Goal: Task Accomplishment & Management: Manage account settings

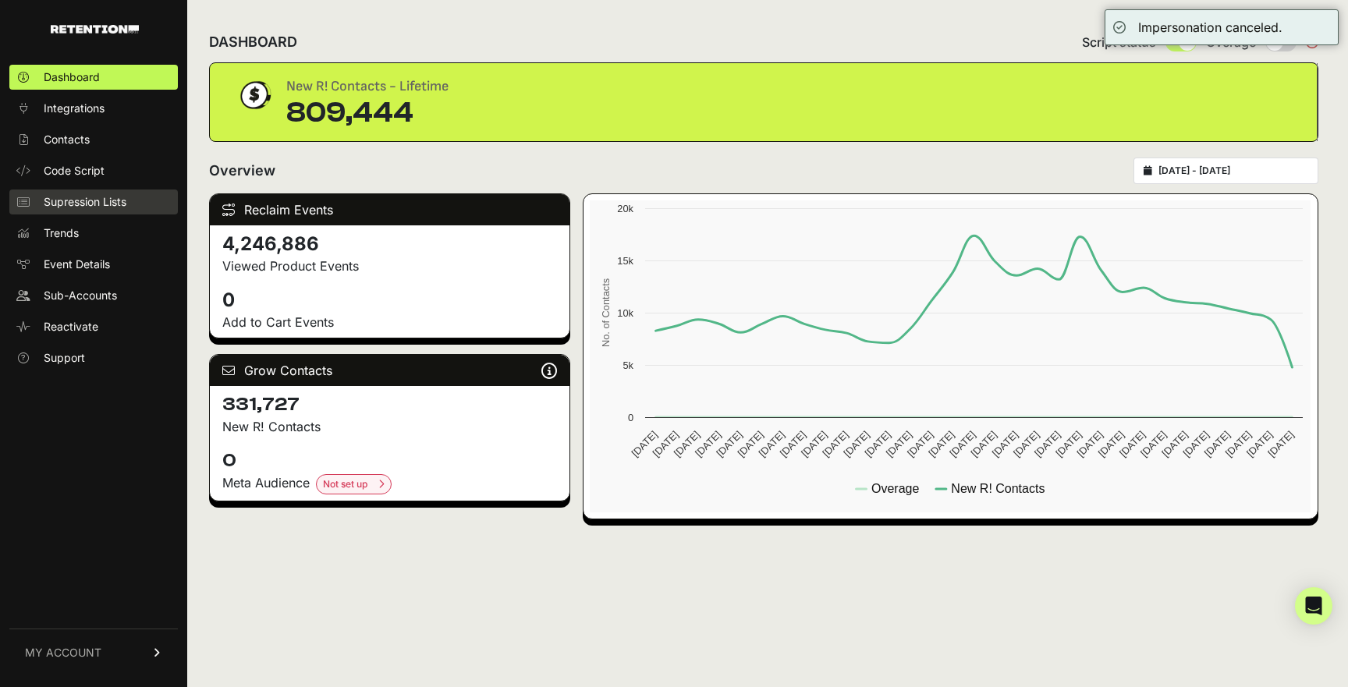
click at [112, 202] on span "Supression Lists" at bounding box center [85, 202] width 83 height 16
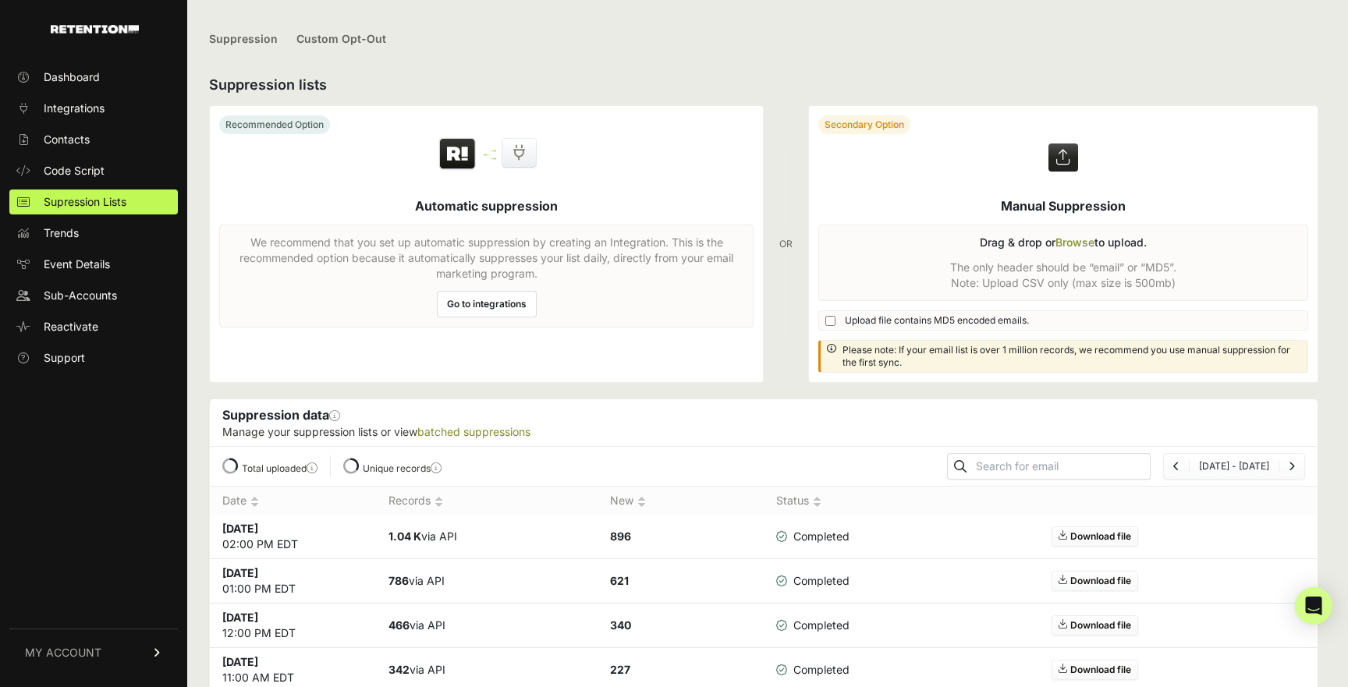
click at [1069, 470] on input "text" at bounding box center [1061, 467] width 177 height 22
paste input "PROD-MX-LAUNCH-10@G3V8L0QG.MAILOSAUR.NET"
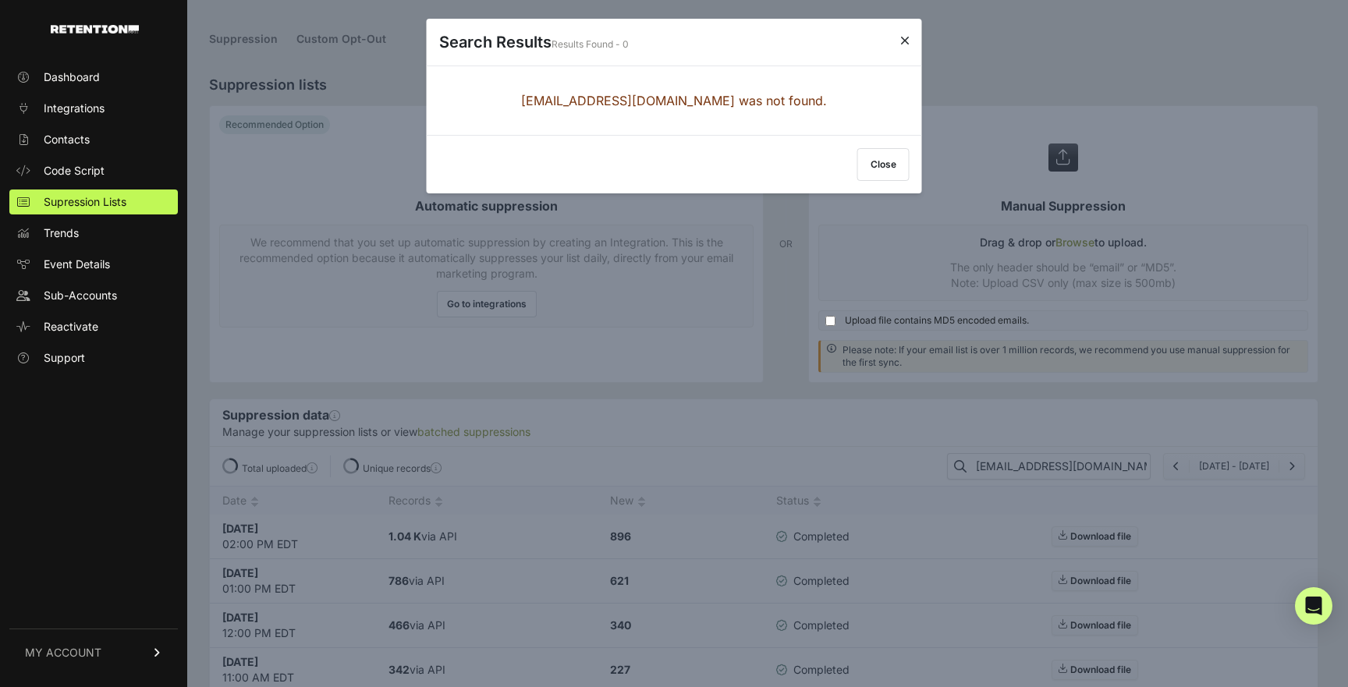
click at [885, 162] on button "Close" at bounding box center [883, 164] width 52 height 33
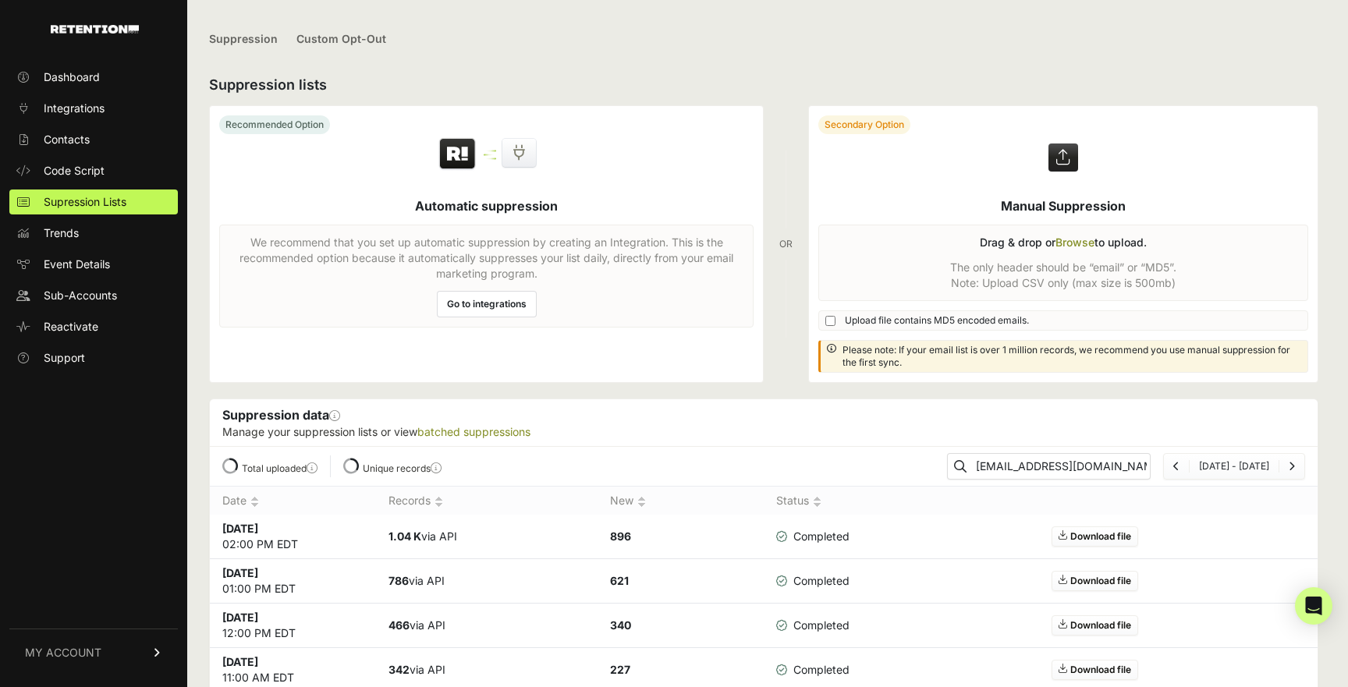
click at [1053, 459] on input "PROD-MX-LAUNCH-10@G3V8L0QG.MAILOSAUR.NET" at bounding box center [1061, 467] width 177 height 22
type input "\"
paste input "PROD-MX-LAUNCH-11@G3V8L0QG.MAILOSAUR.NET"
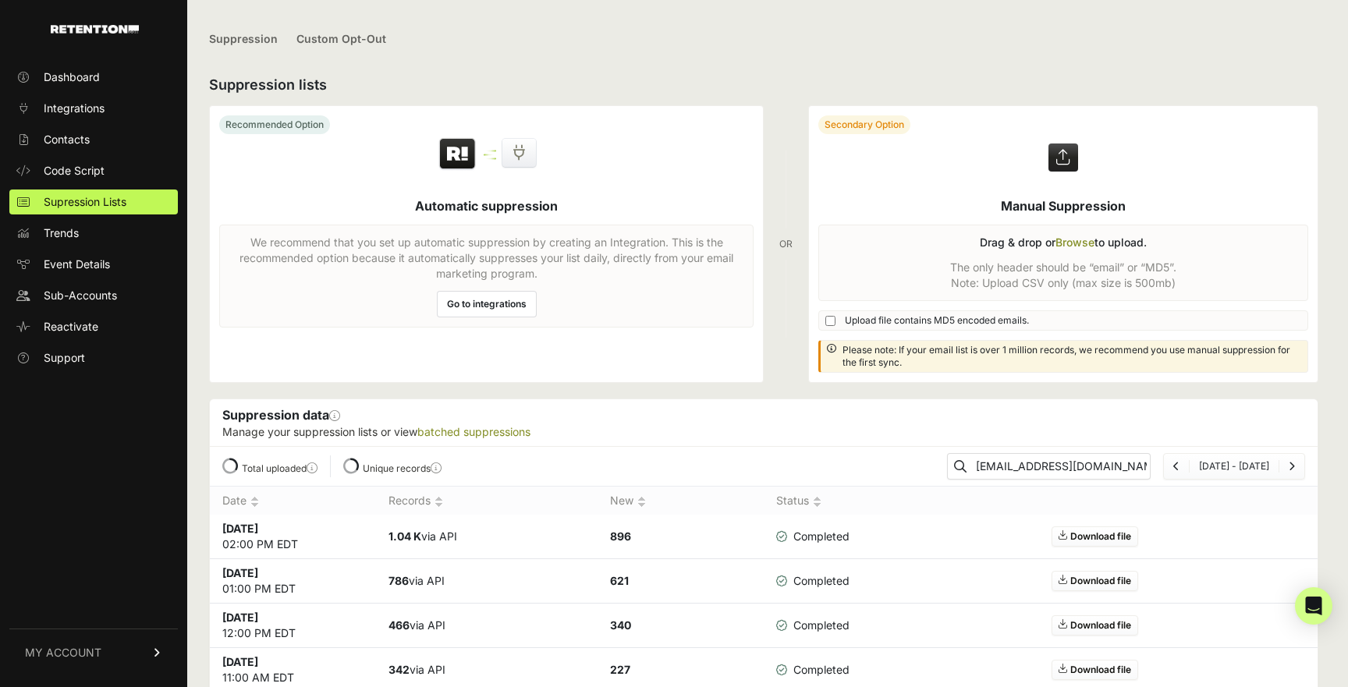
scroll to position [0, 154]
type input "PROD-MX-LAUNCH-11@G3V8L0QG.MAILOSAUR.NET"
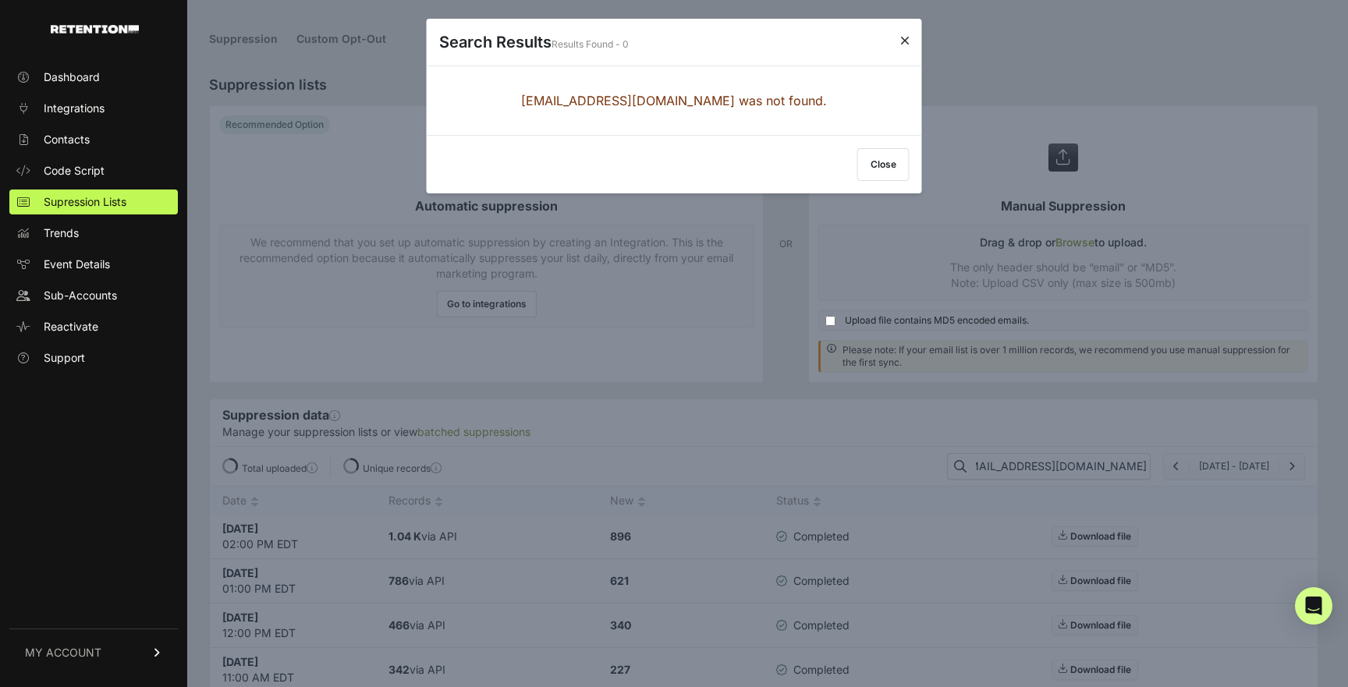
scroll to position [0, 0]
click at [884, 158] on button "Close" at bounding box center [883, 164] width 52 height 33
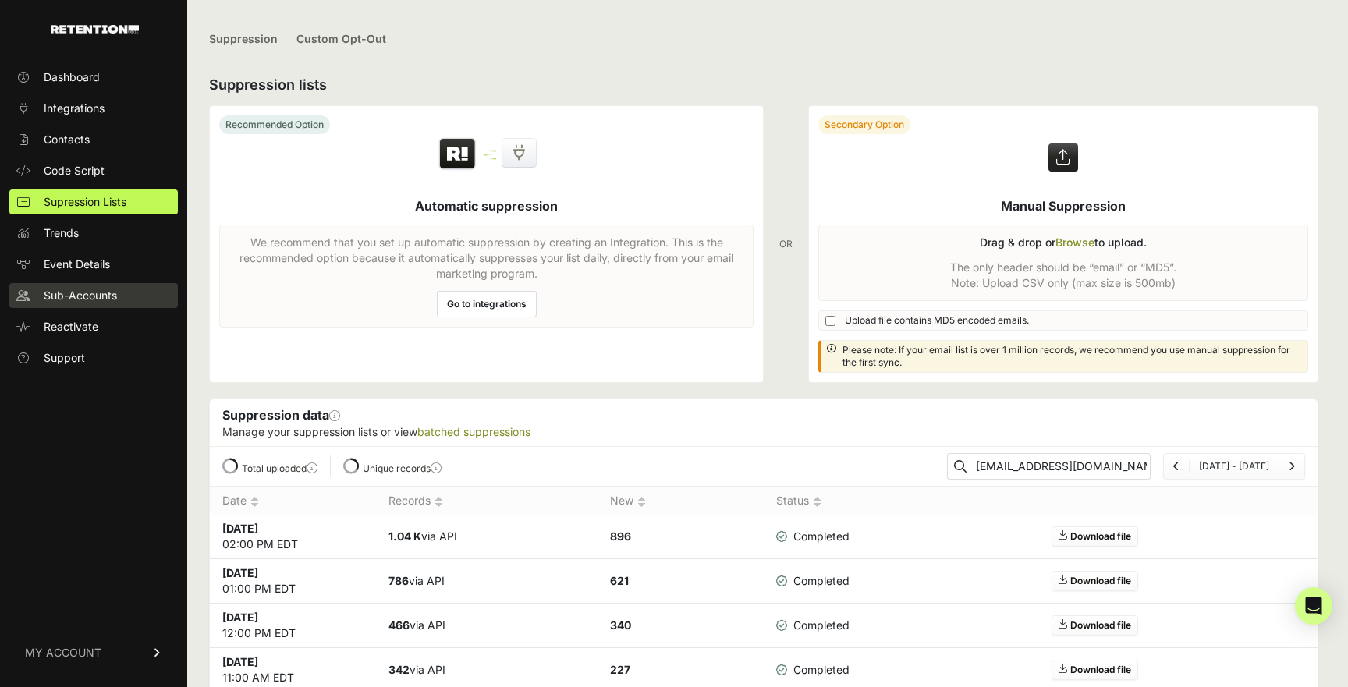
click at [73, 285] on link "Sub-Accounts" at bounding box center [93, 295] width 169 height 25
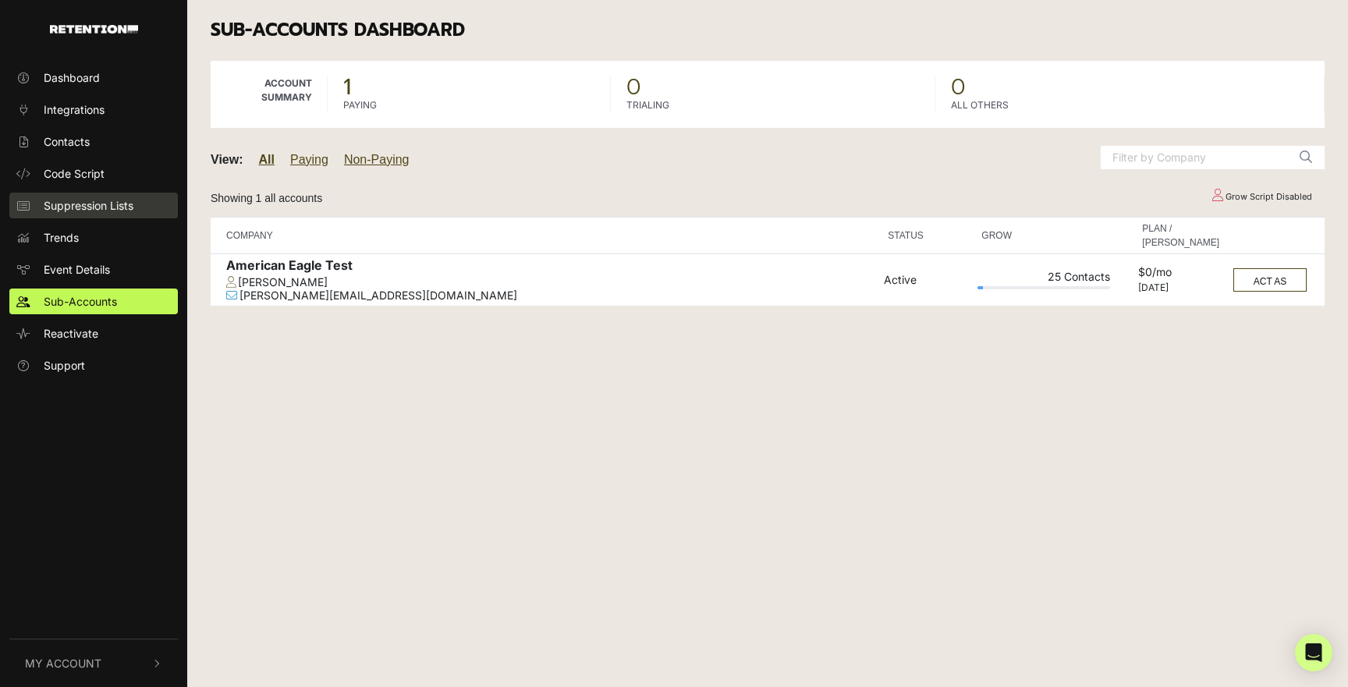
click at [94, 215] on link "Suppression Lists" at bounding box center [93, 206] width 169 height 26
